Goal: Information Seeking & Learning: Understand process/instructions

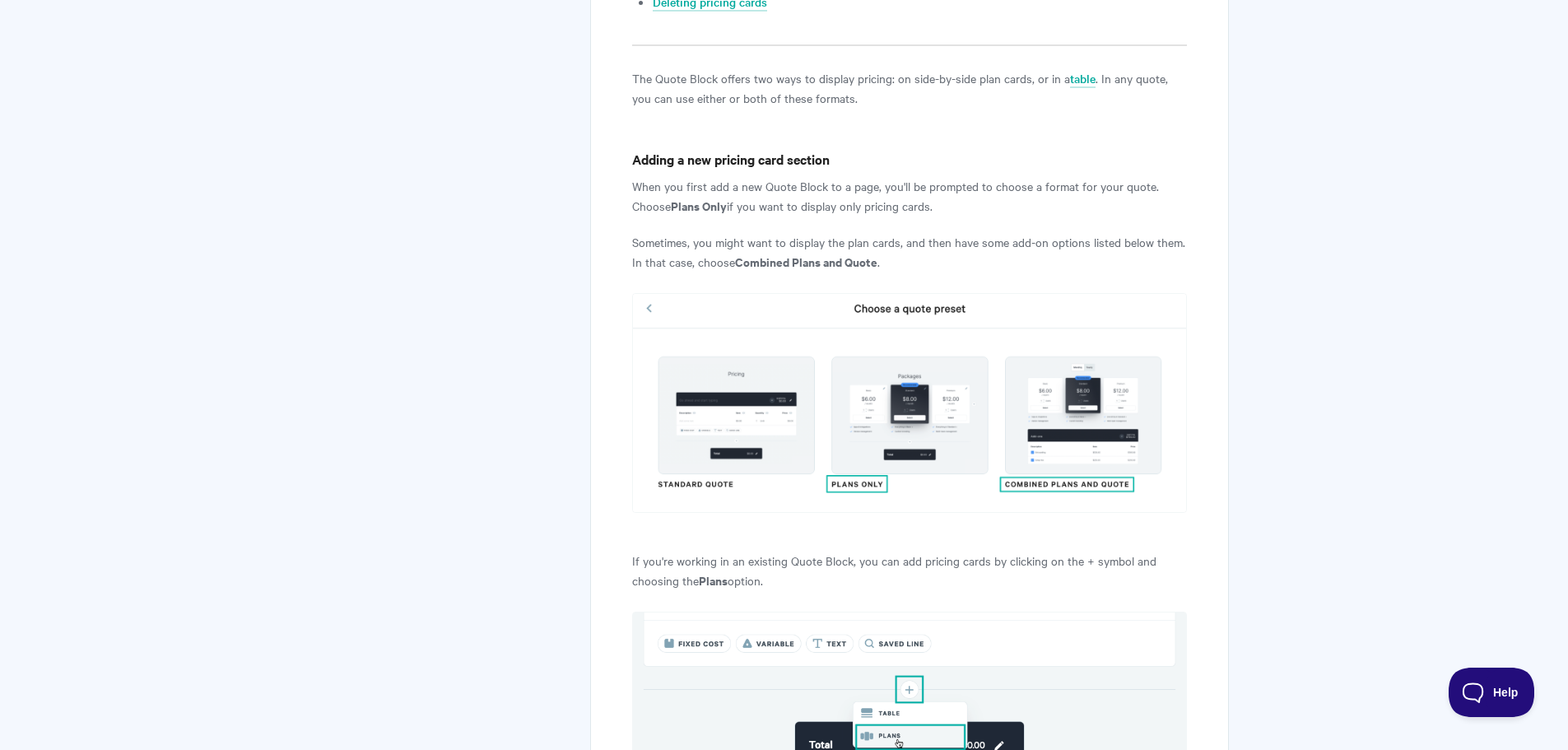
click at [752, 401] on img at bounding box center [909, 402] width 554 height 220
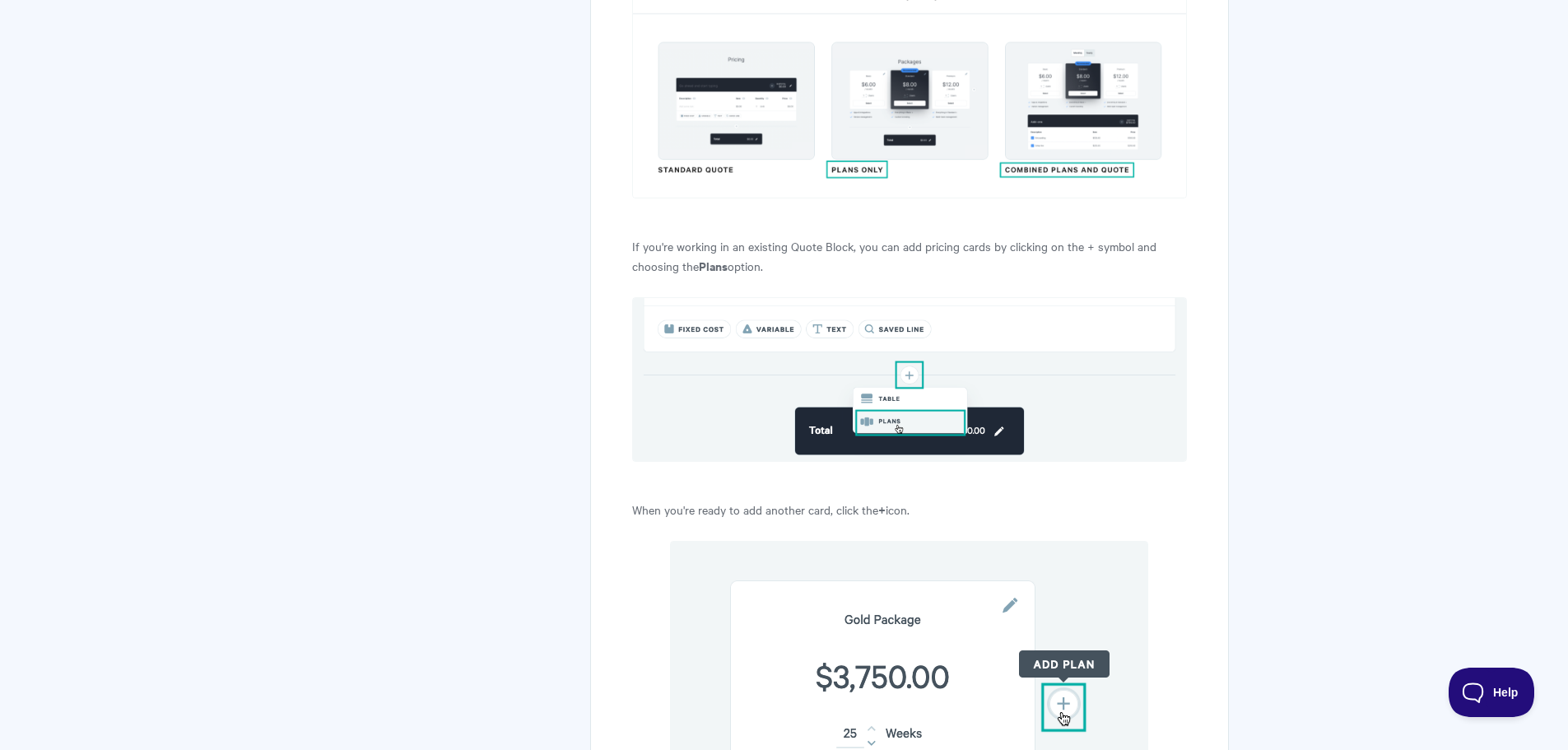
scroll to position [988, 0]
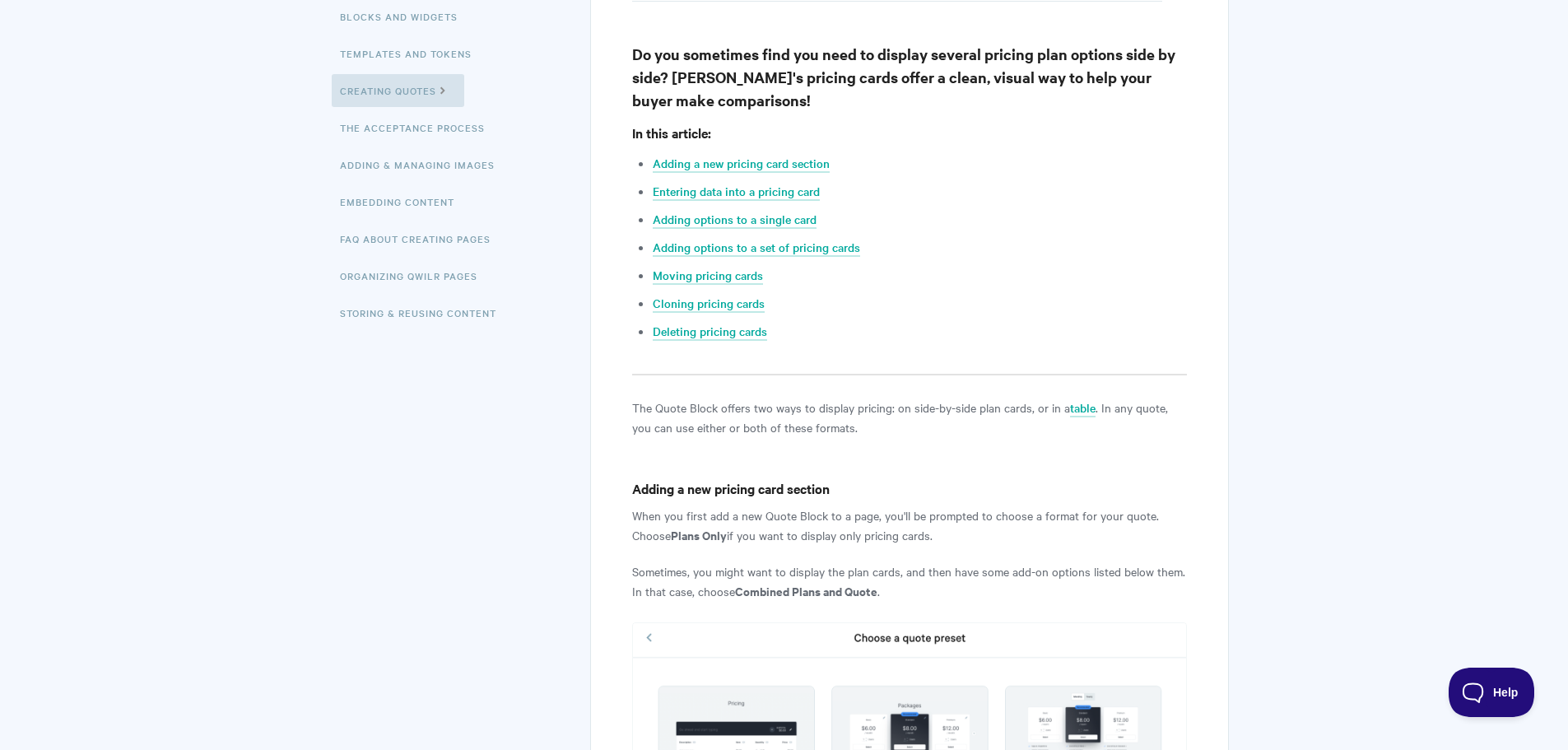
scroll to position [0, 0]
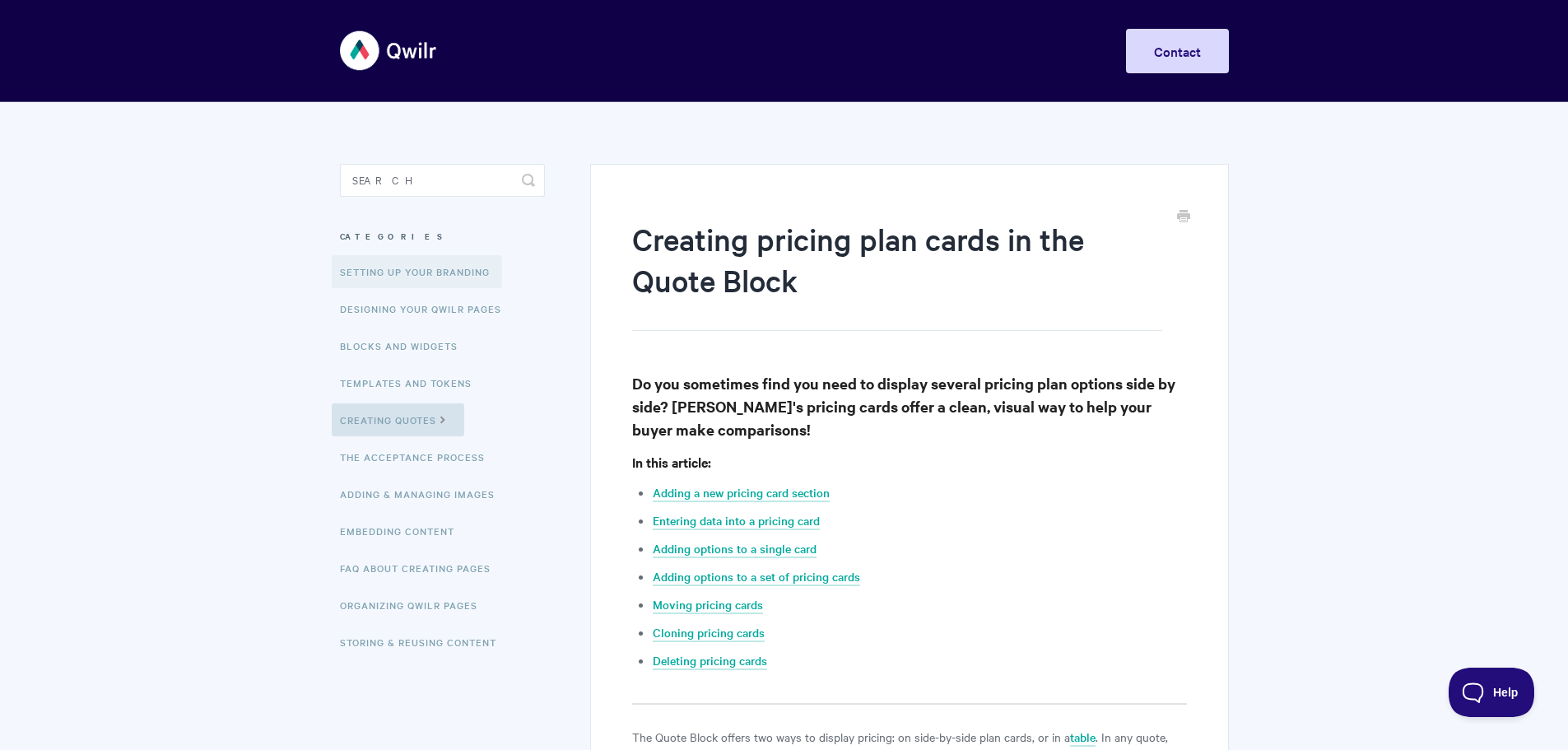
click at [452, 265] on link "Setting up your Branding" at bounding box center [417, 271] width 171 height 33
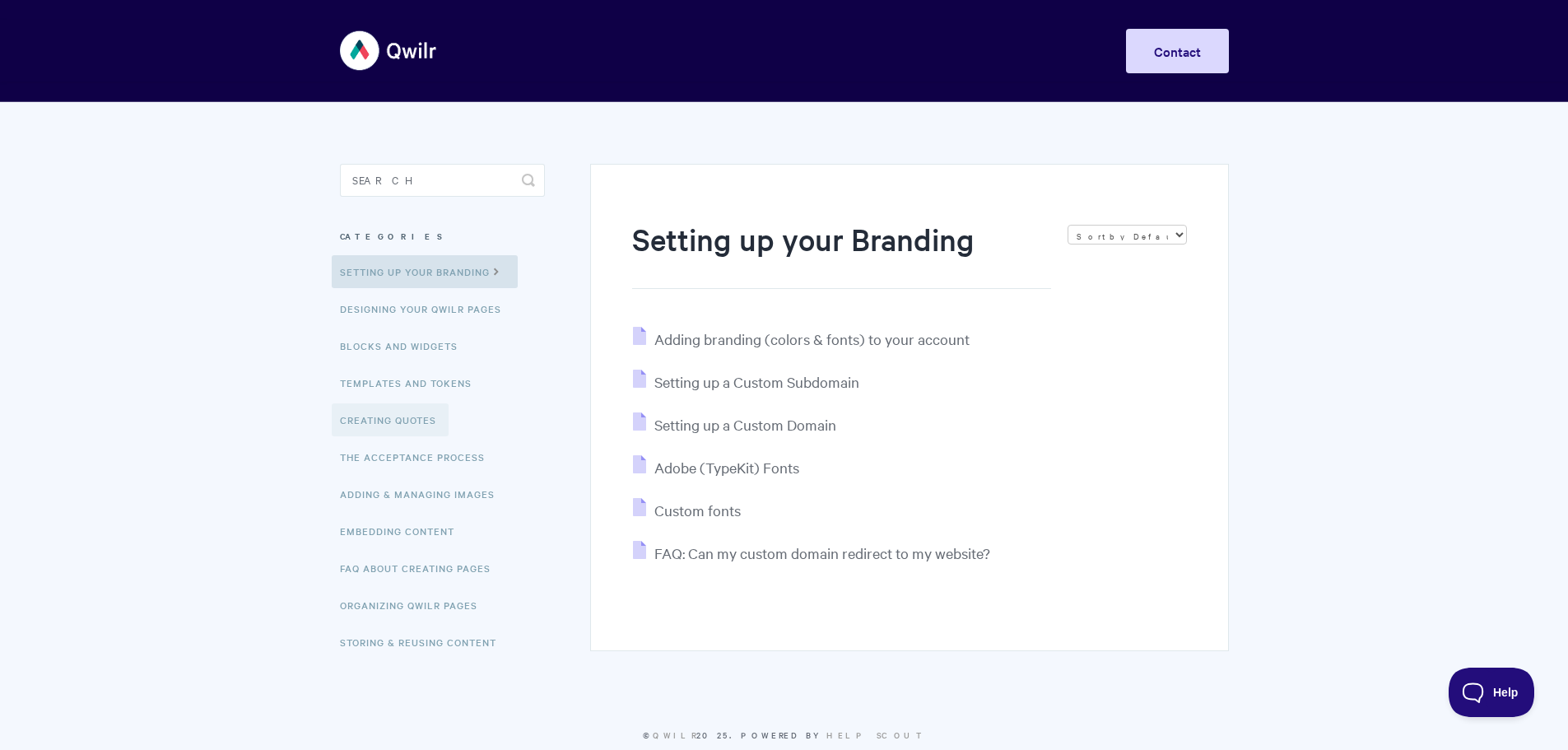
click at [406, 423] on link "Creating Quotes" at bounding box center [390, 419] width 117 height 33
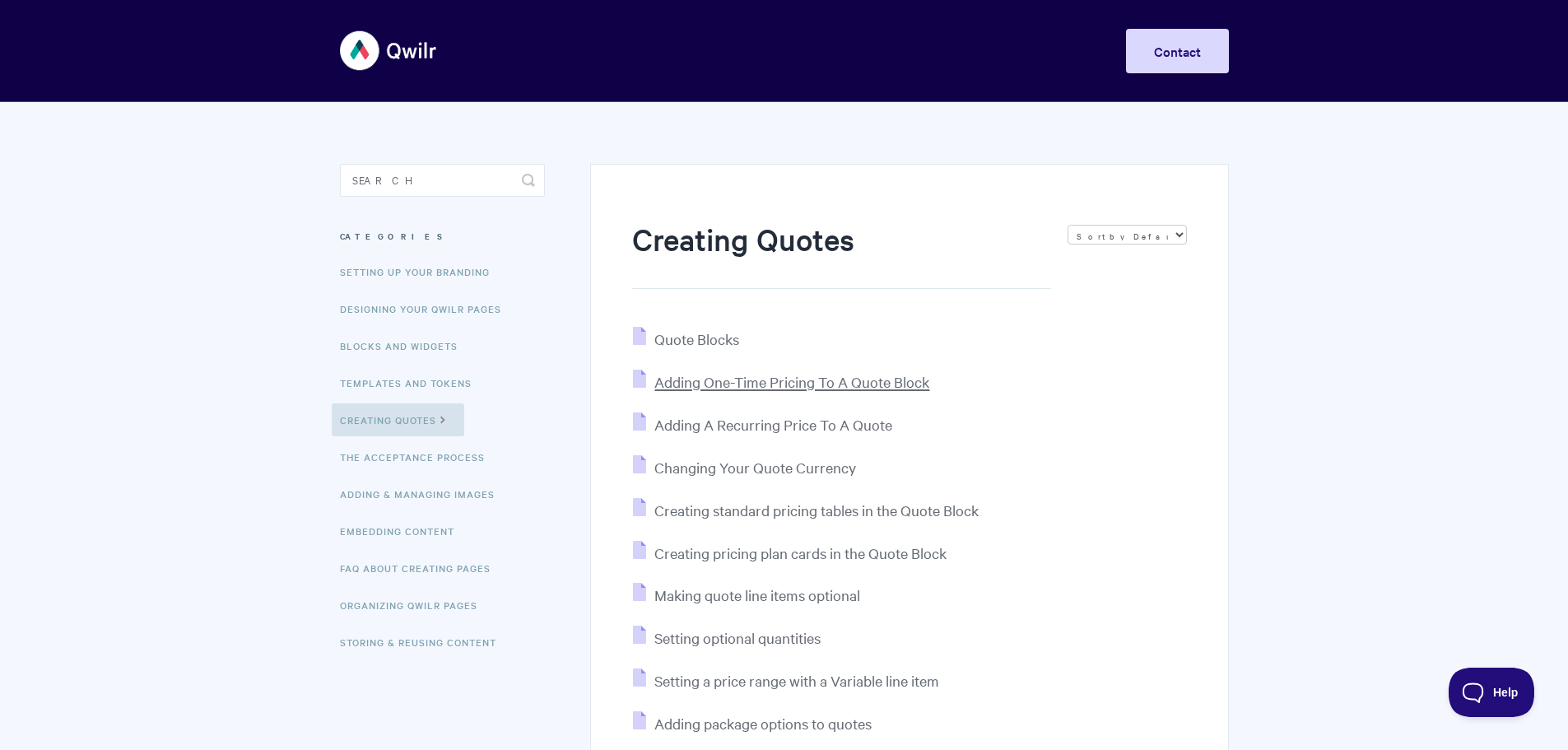
click at [726, 377] on span "Adding One-Time Pricing To A Quote Block" at bounding box center [791, 381] width 275 height 19
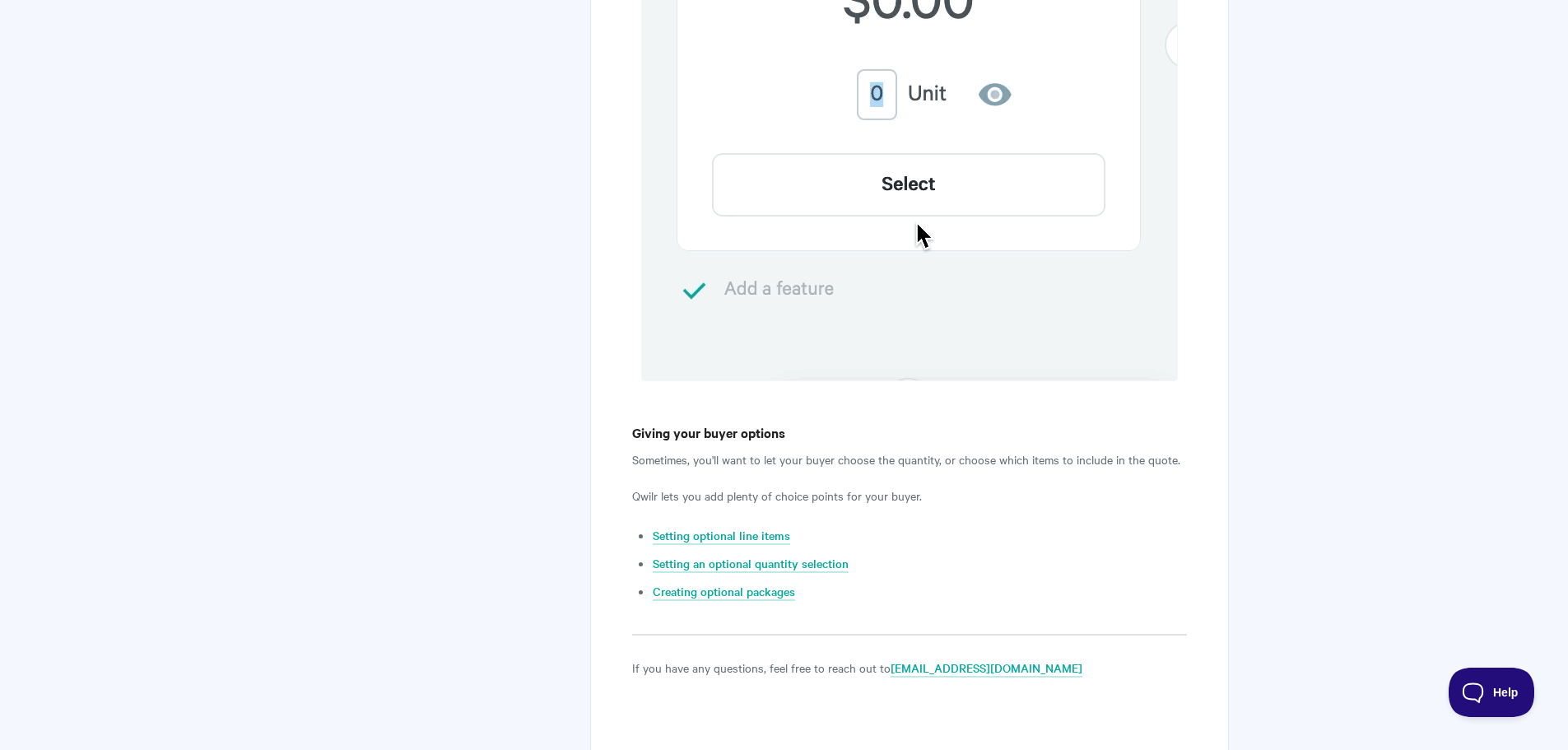
scroll to position [2601, 0]
